Goal: Task Accomplishment & Management: Manage account settings

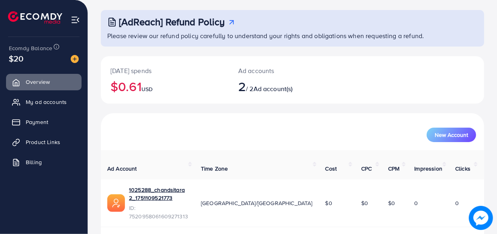
scroll to position [73, 0]
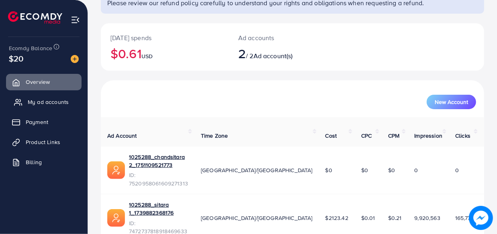
click at [52, 106] on span "My ad accounts" at bounding box center [48, 102] width 41 height 8
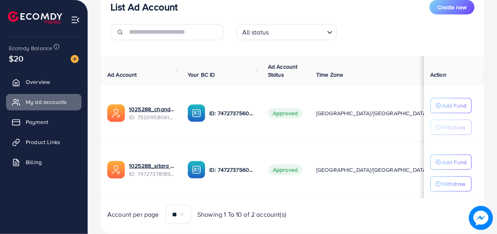
scroll to position [109, 0]
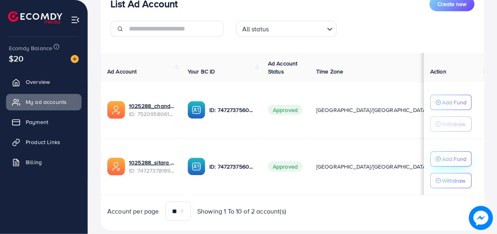
click at [448, 162] on p "Add Fund" at bounding box center [454, 159] width 25 height 10
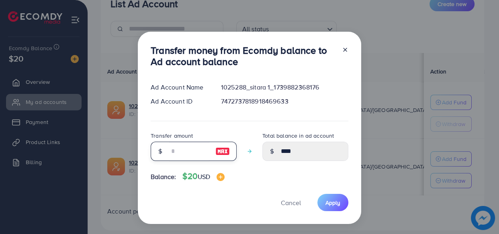
click at [187, 150] on input "number" at bounding box center [189, 151] width 40 height 19
type input "*"
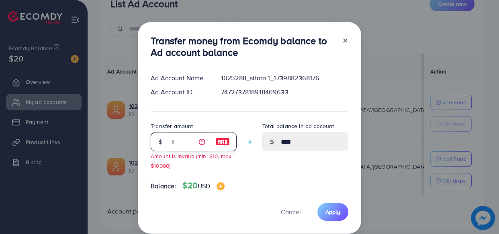
type input "*****"
drag, startPoint x: 186, startPoint y: 142, endPoint x: 147, endPoint y: 144, distance: 39.5
click at [109, 142] on div "Transfer money from Ecomdy balance to Ad account balance Ad Account Name 102528…" at bounding box center [249, 117] width 499 height 234
type input "*"
drag, startPoint x: 446, startPoint y: 161, endPoint x: 426, endPoint y: 162, distance: 20.1
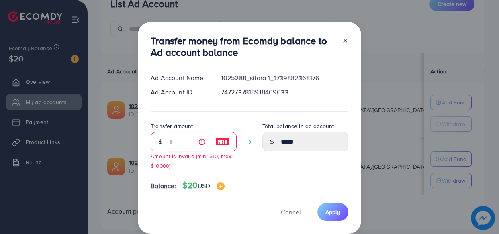
click at [445, 161] on div "Transfer money from Ecomdy balance to Ad account balance Ad Account Name 102528…" at bounding box center [249, 117] width 499 height 234
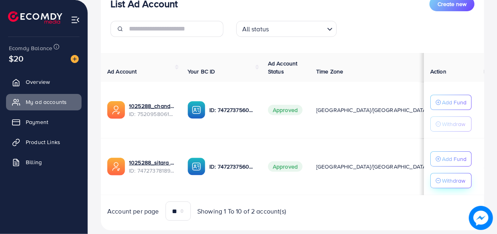
click at [452, 178] on p "Withdraw" at bounding box center [453, 181] width 23 height 10
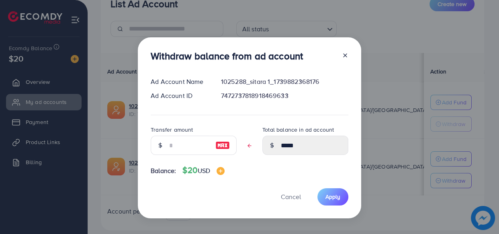
click at [164, 148] on div at bounding box center [160, 145] width 19 height 19
click at [176, 148] on input "text" at bounding box center [189, 145] width 40 height 19
type input "*"
type input "****"
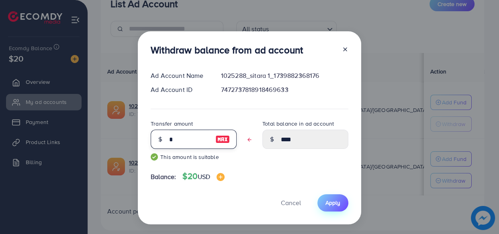
type input "*"
click at [332, 211] on button "Apply" at bounding box center [333, 203] width 31 height 17
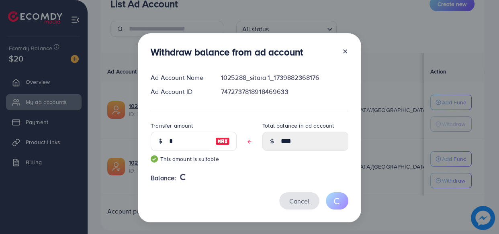
type input "****"
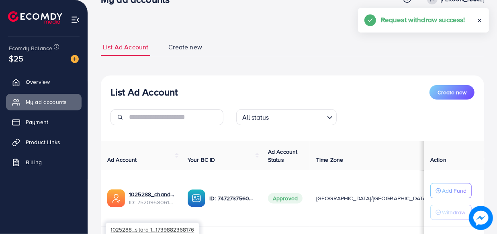
scroll to position [0, 0]
